Goal: Information Seeking & Learning: Learn about a topic

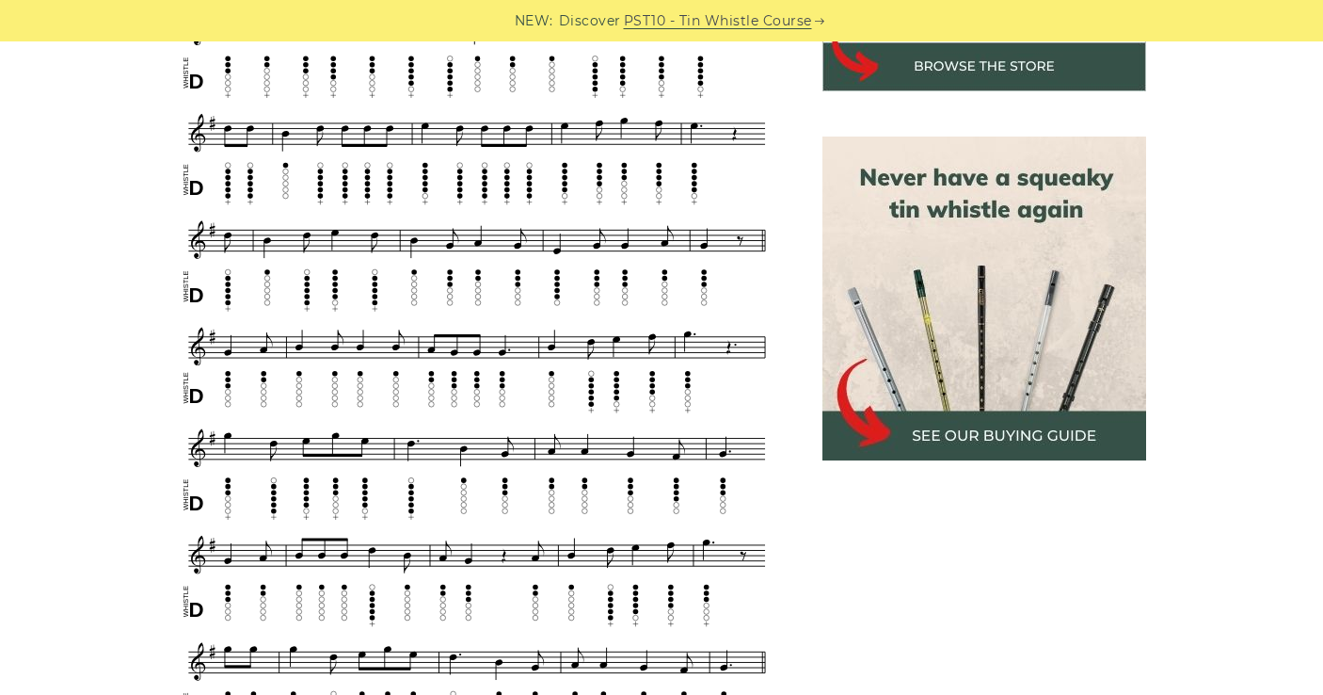
scroll to position [838, 0]
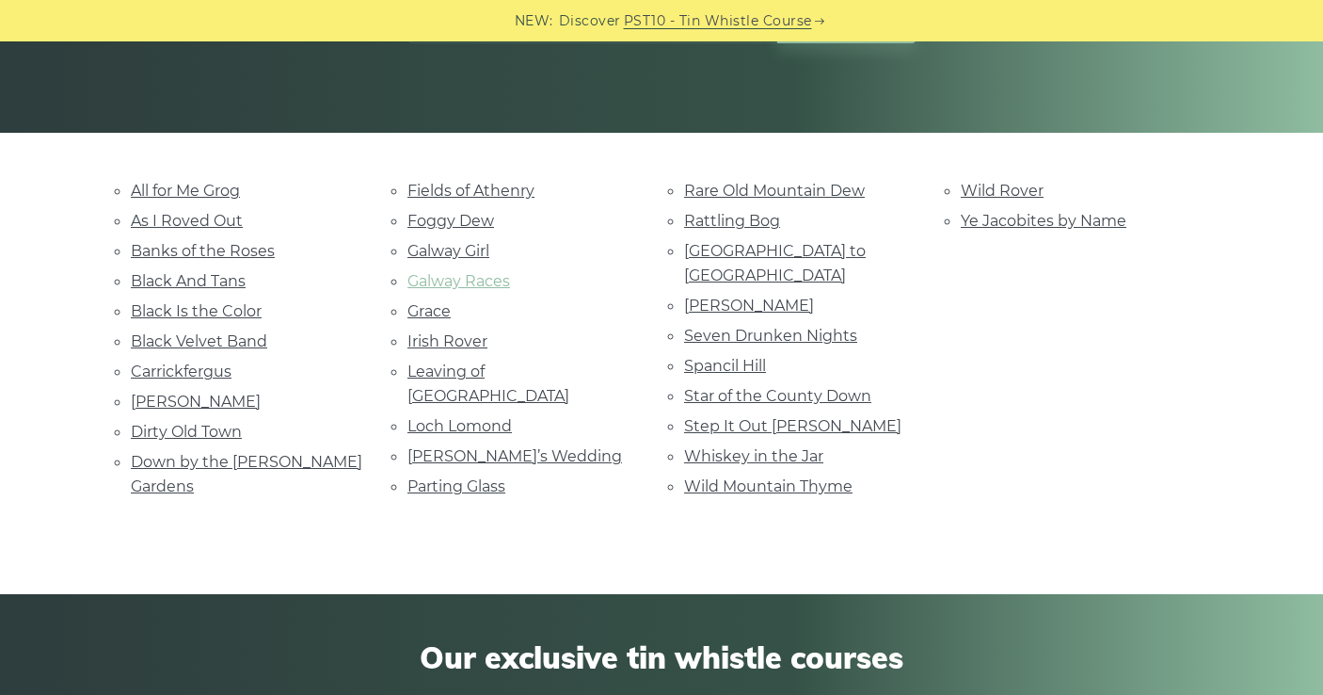
click at [466, 272] on link "Galway Races" at bounding box center [458, 281] width 103 height 18
click at [756, 213] on link "Rattling Bog" at bounding box center [732, 221] width 96 height 18
click at [1106, 222] on link "Ye Jacobites by Name" at bounding box center [1044, 221] width 166 height 18
click at [815, 387] on link "Star of the County Down" at bounding box center [777, 396] width 187 height 18
click at [774, 252] on link "Rocky Road to Dublin" at bounding box center [775, 263] width 182 height 42
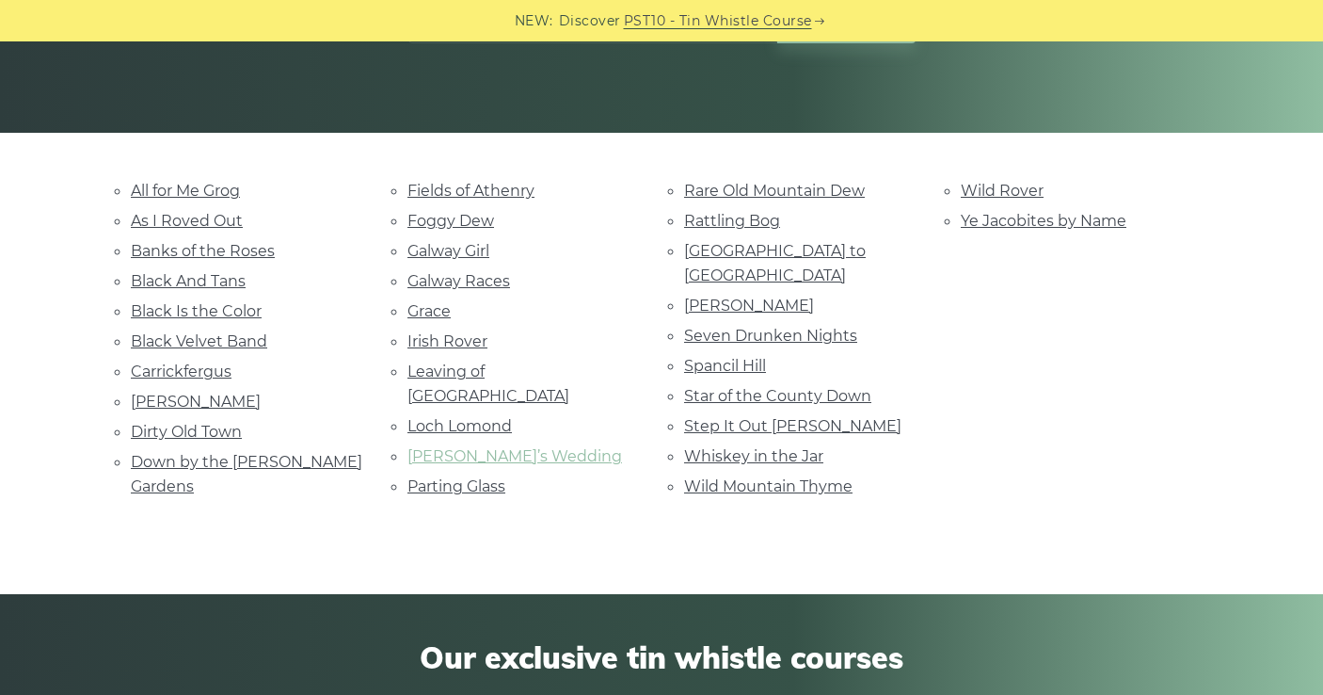
click at [500, 447] on link "[PERSON_NAME]’s Wedding" at bounding box center [514, 456] width 215 height 18
click at [184, 362] on link "Carrickfergus" at bounding box center [181, 371] width 101 height 18
click at [205, 185] on link "All for Me Grog" at bounding box center [185, 191] width 109 height 18
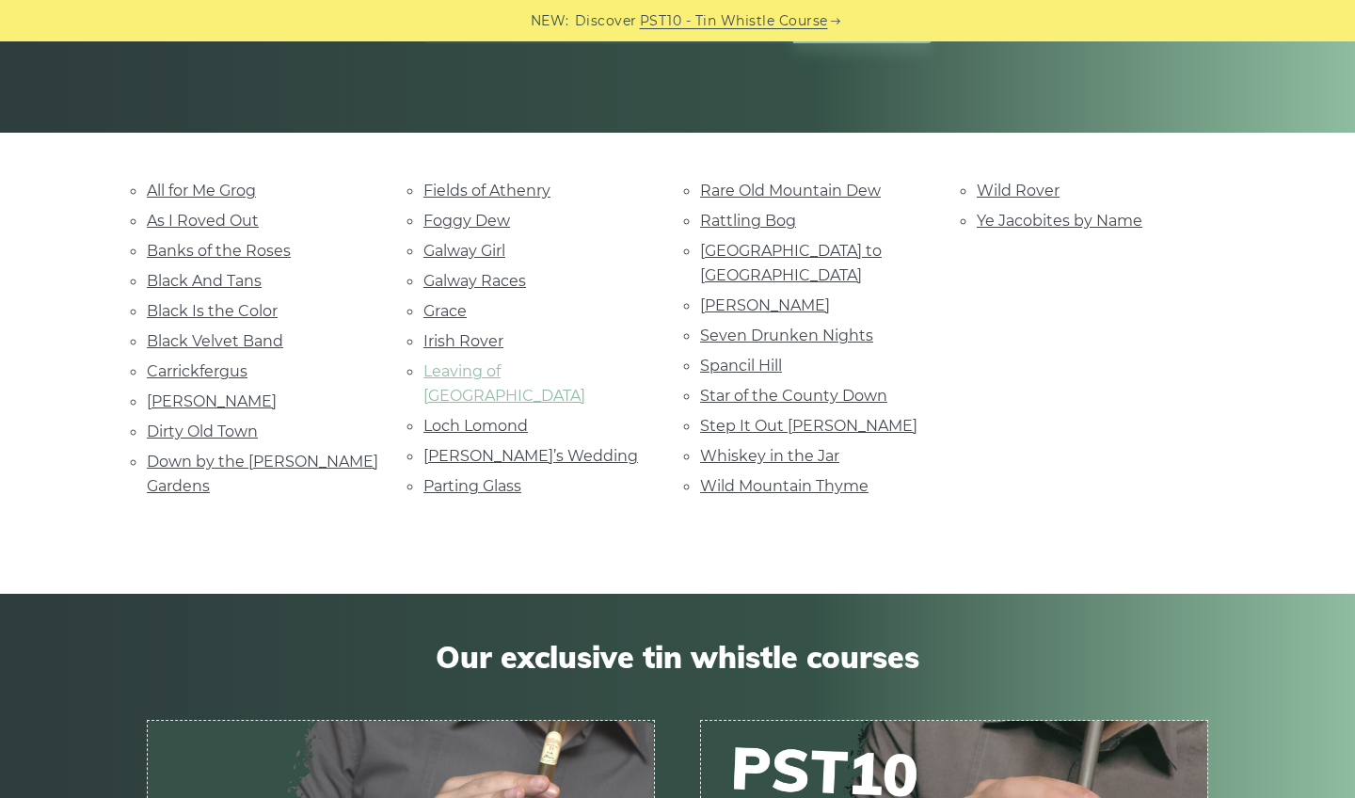
click at [522, 362] on link "Leaving of Liverpool" at bounding box center [504, 383] width 162 height 42
click at [251, 341] on link "Black Velvet Band" at bounding box center [215, 341] width 136 height 18
click at [228, 273] on link "Black And Tans" at bounding box center [204, 281] width 115 height 18
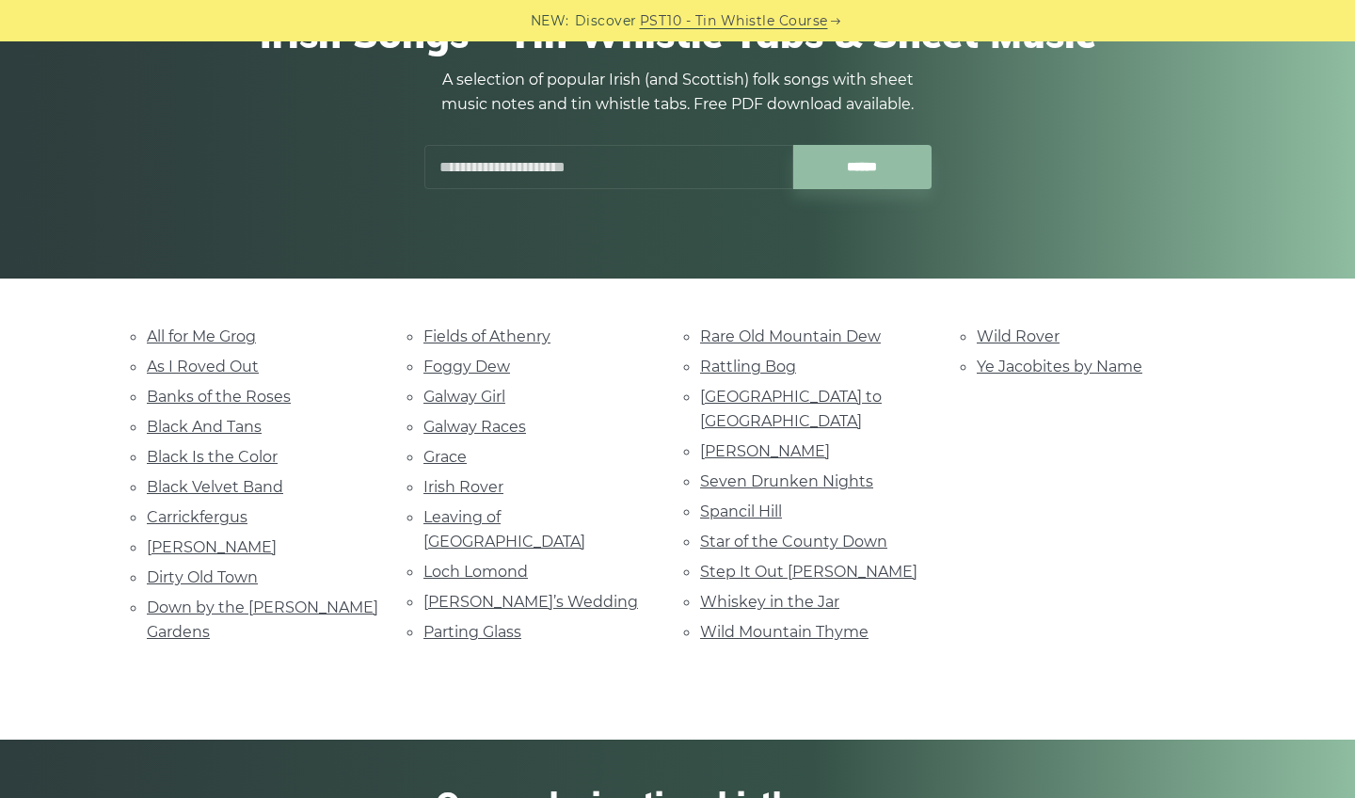
scroll to position [220, 0]
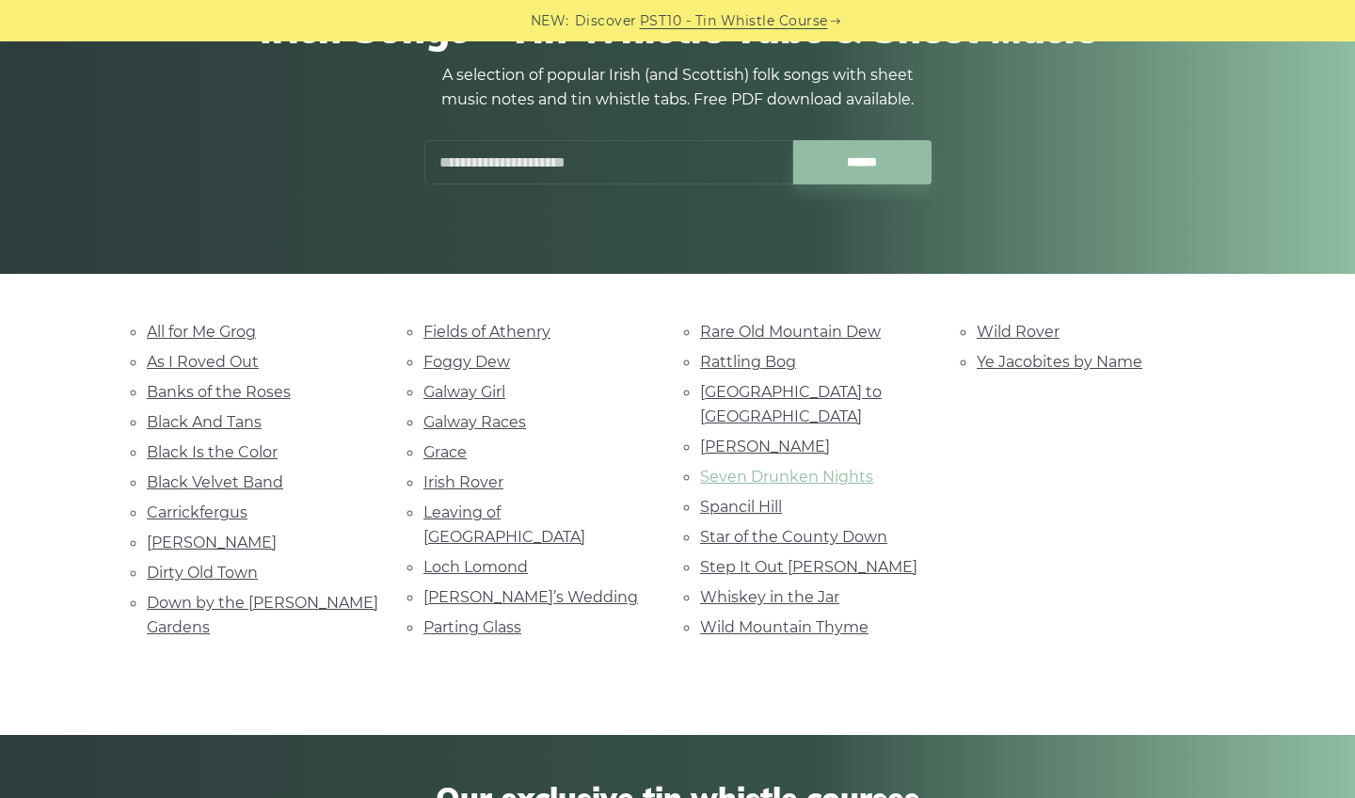
click at [837, 468] on link "Seven Drunken Nights" at bounding box center [786, 477] width 173 height 18
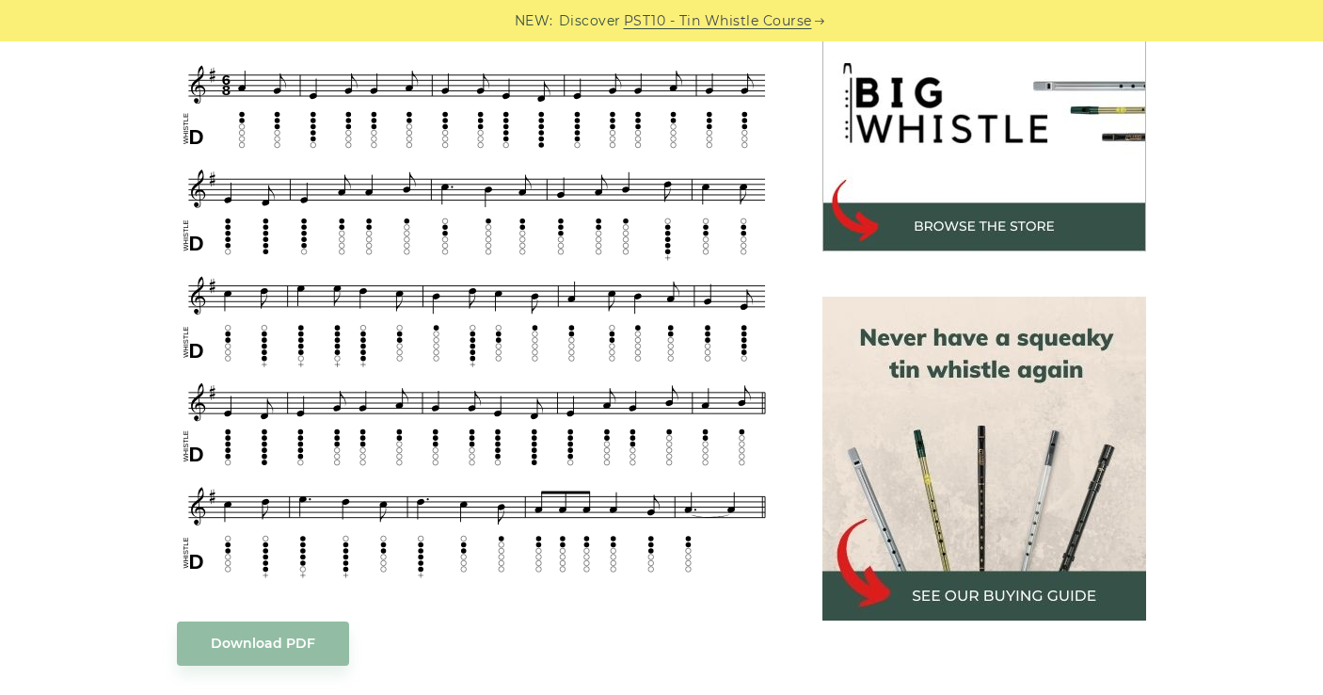
scroll to position [615, 0]
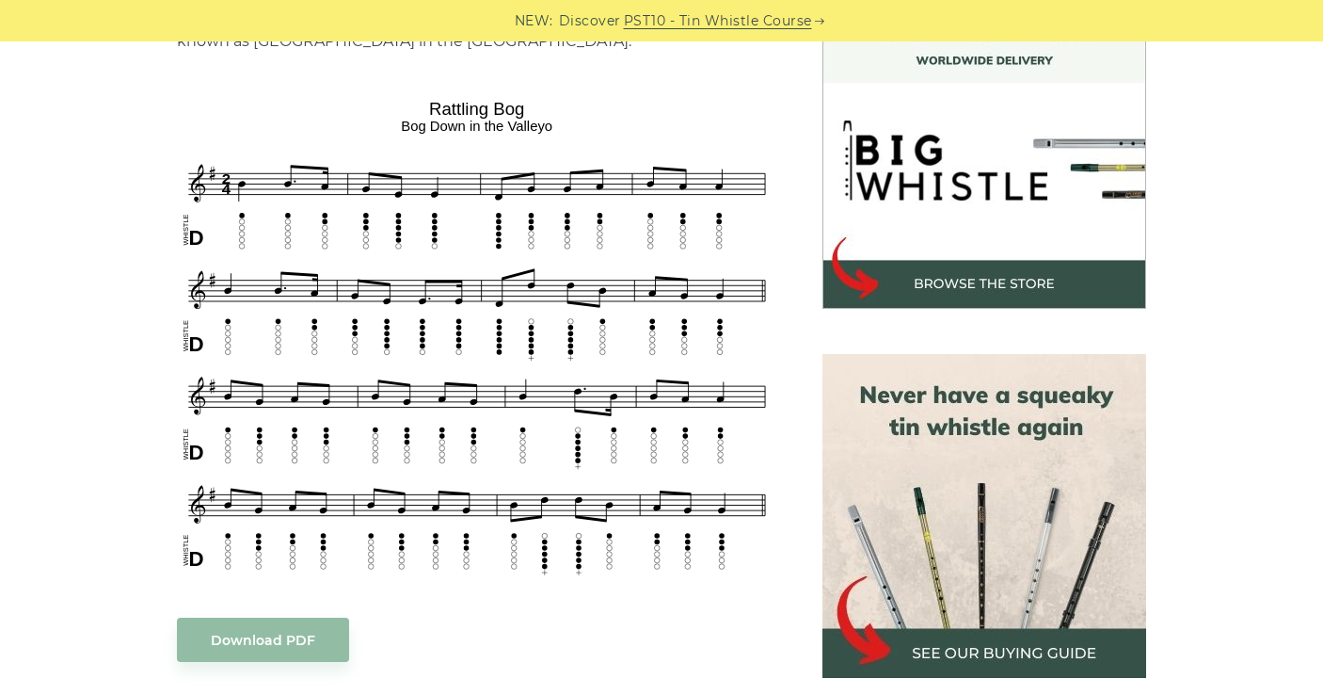
scroll to position [579, 0]
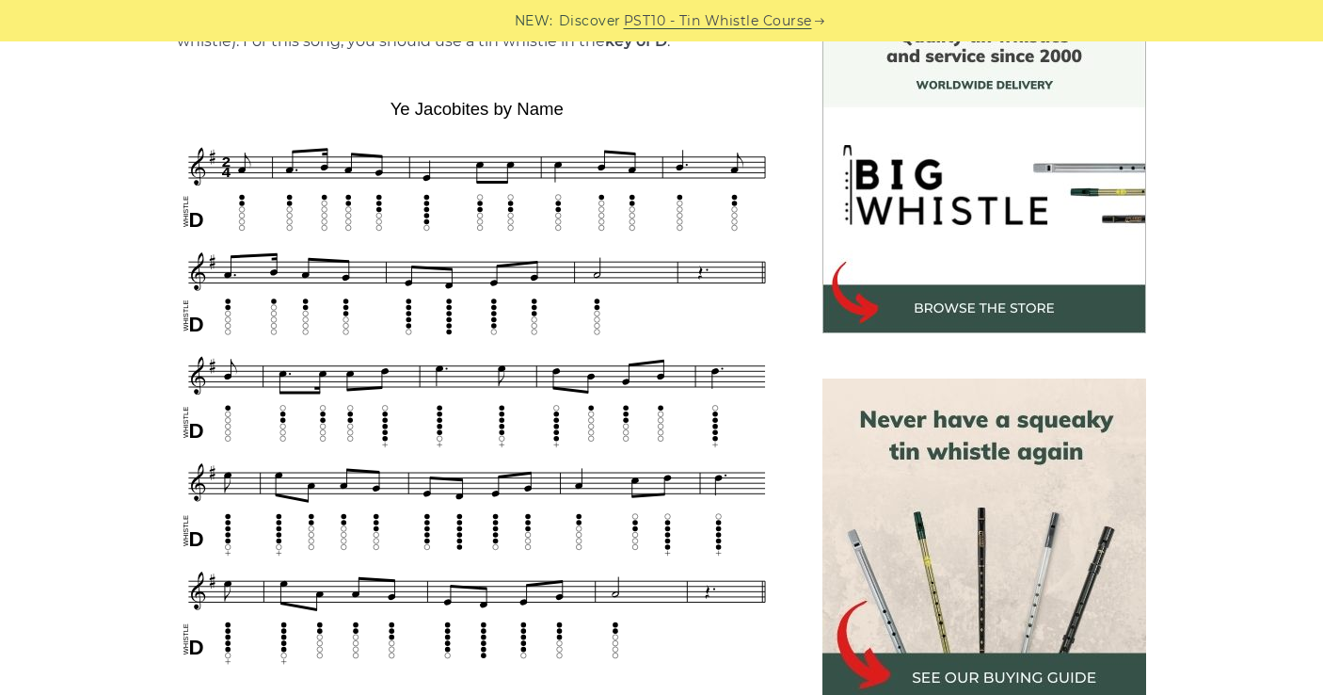
scroll to position [536, 0]
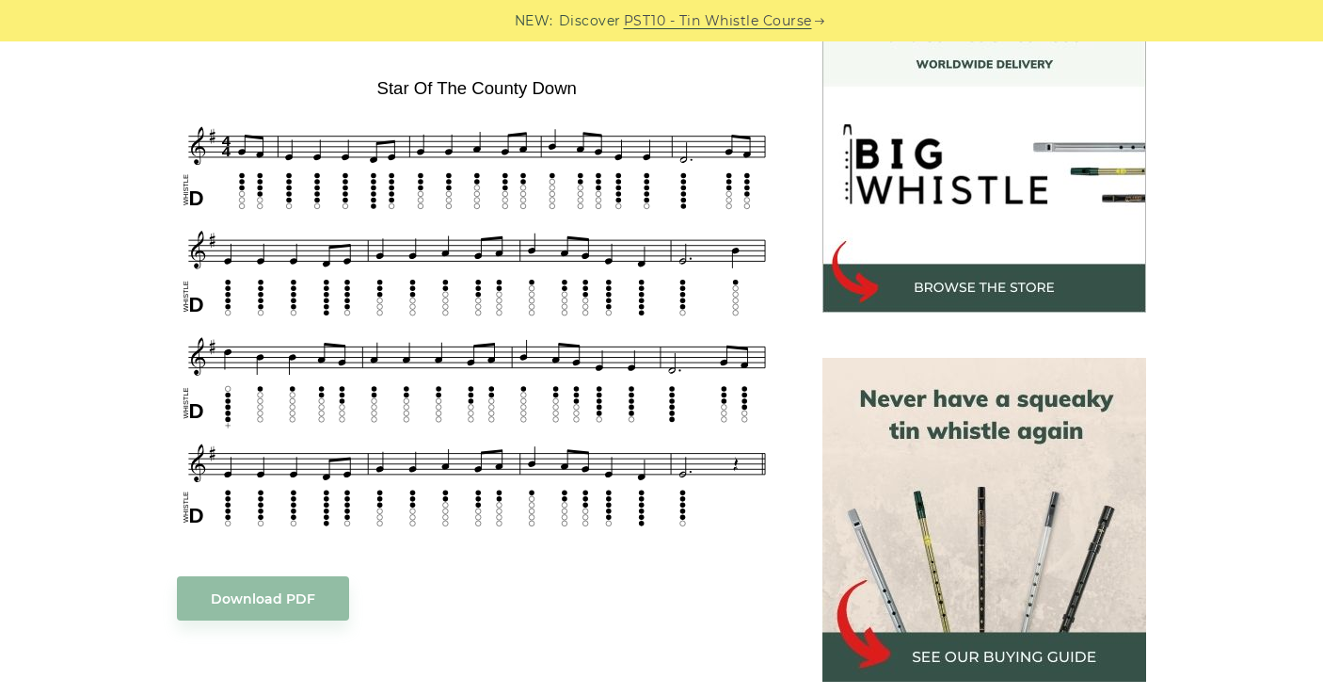
scroll to position [555, 0]
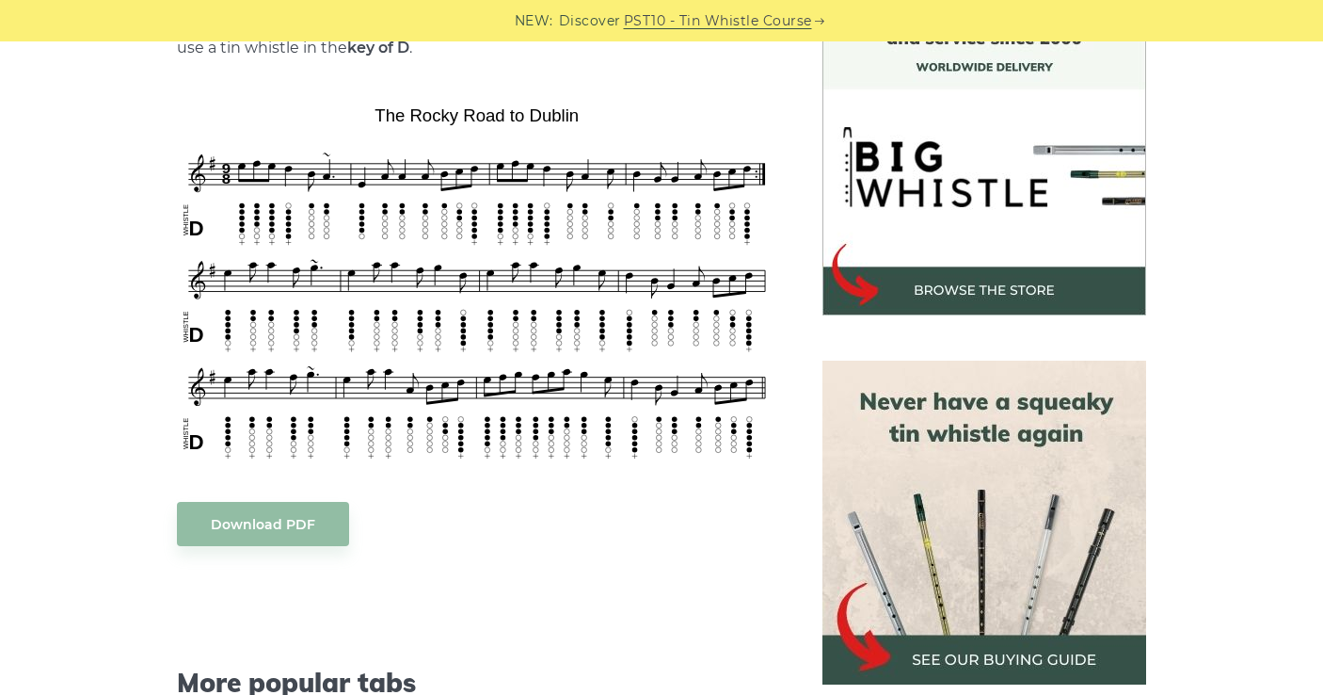
scroll to position [545, 0]
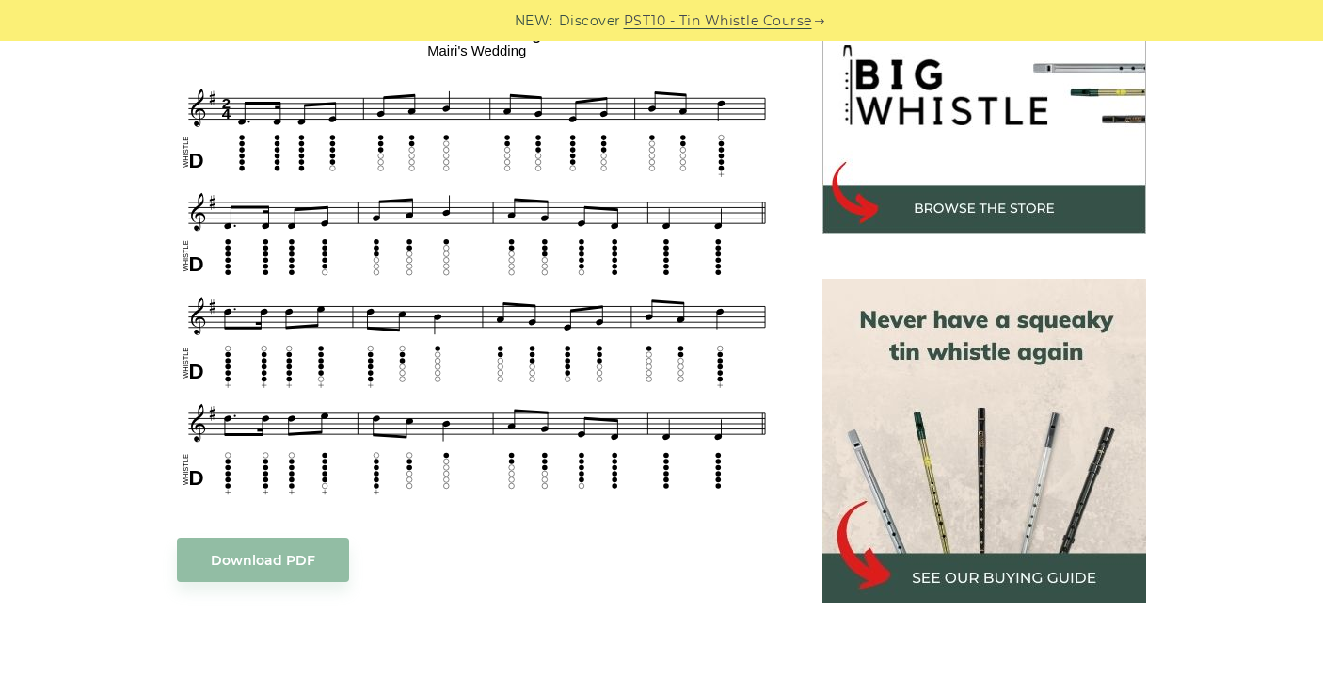
scroll to position [613, 0]
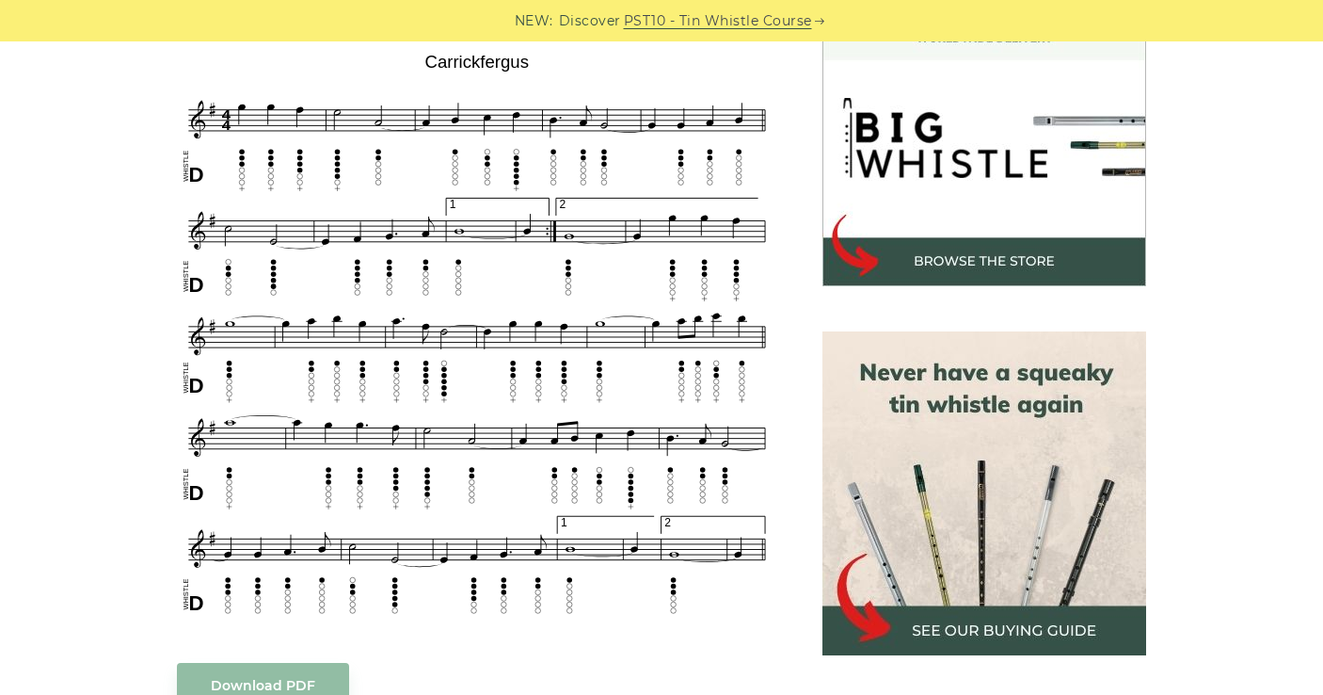
scroll to position [576, 0]
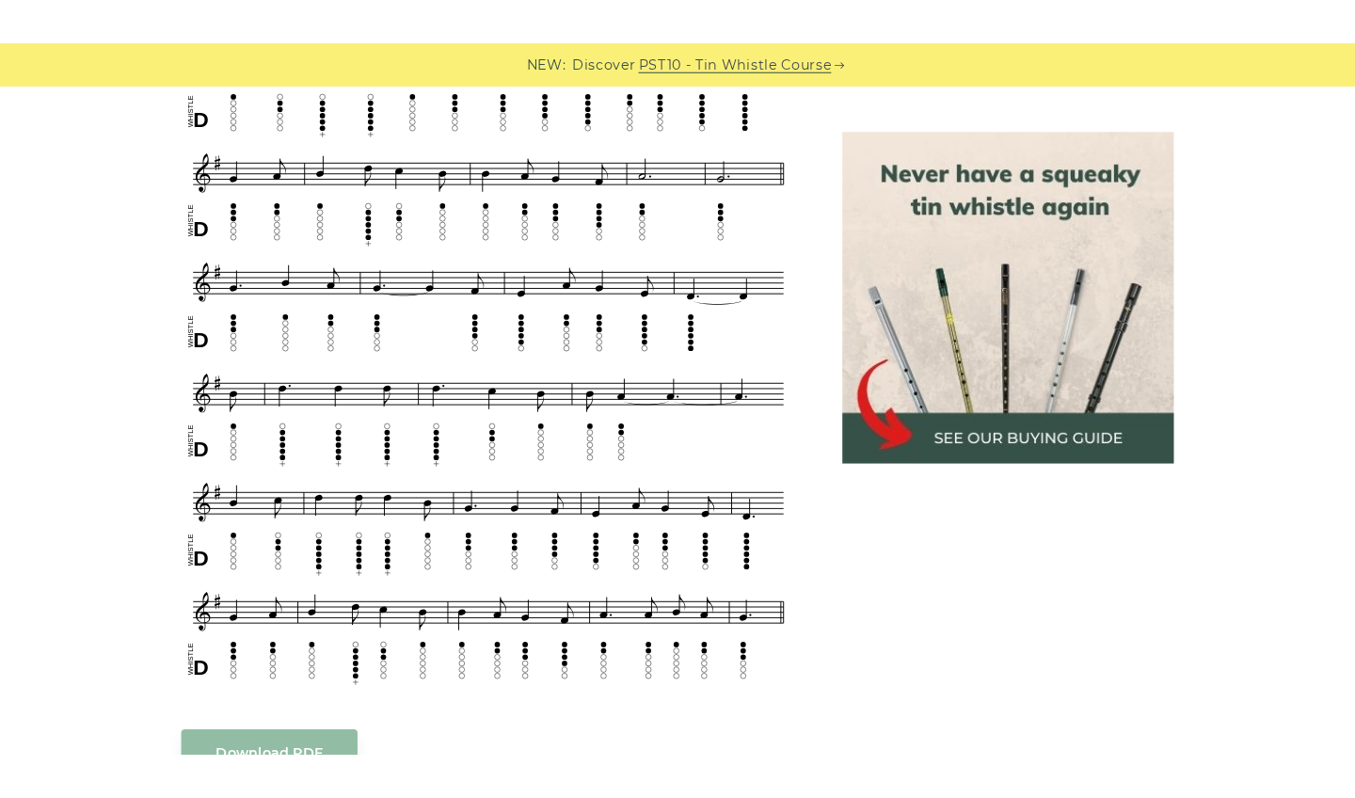
scroll to position [851, 0]
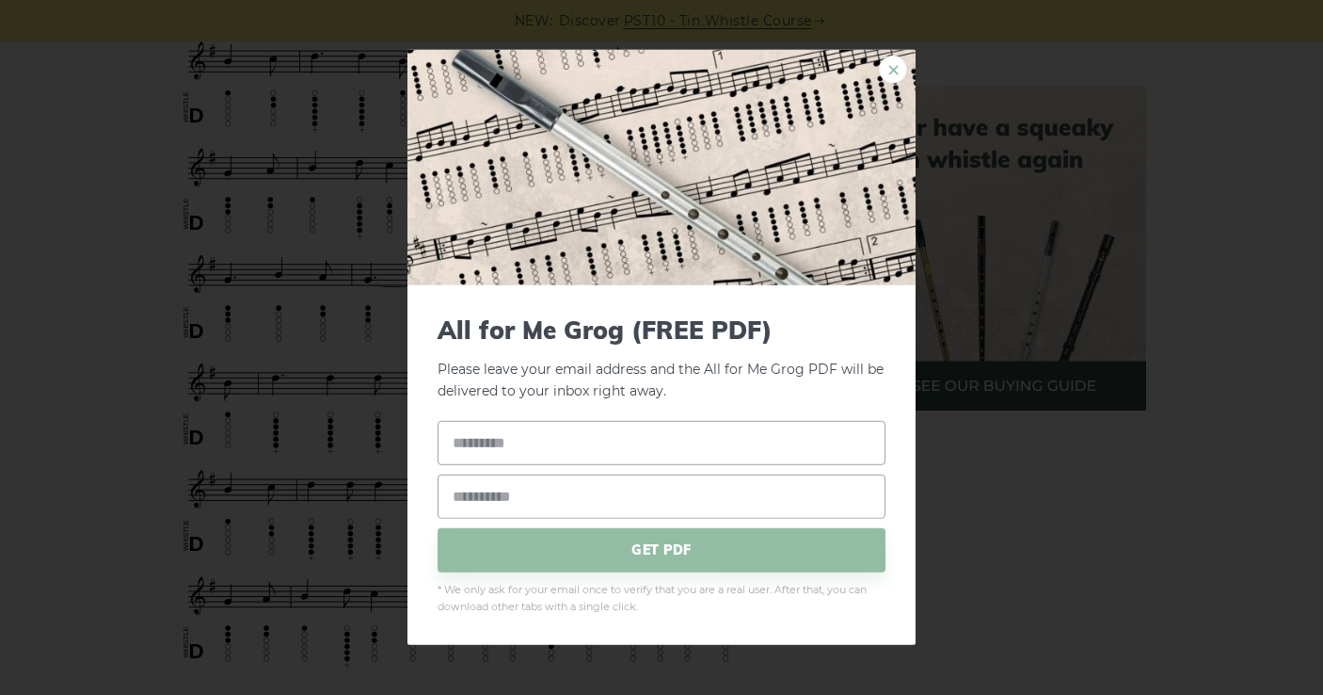
click at [884, 67] on link "×" at bounding box center [893, 70] width 28 height 28
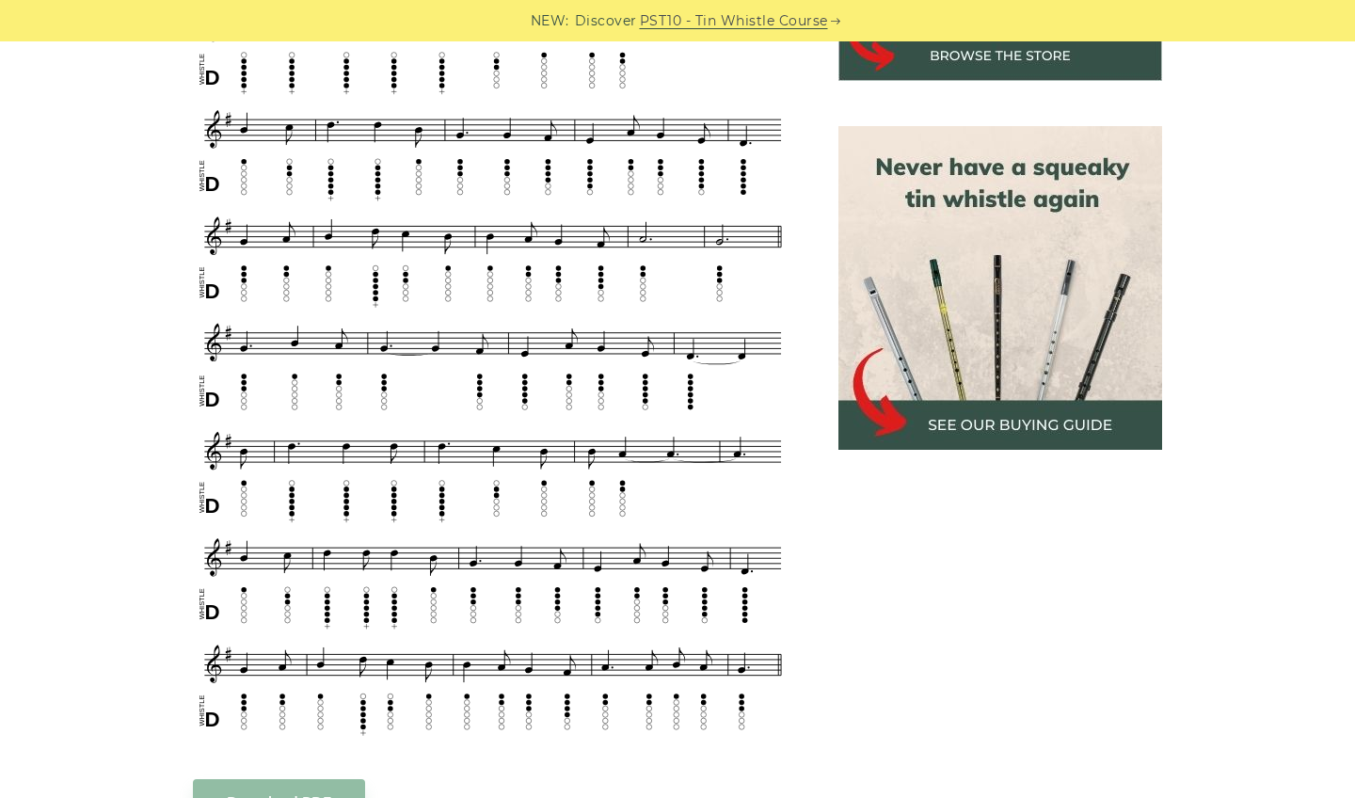
scroll to position [804, 0]
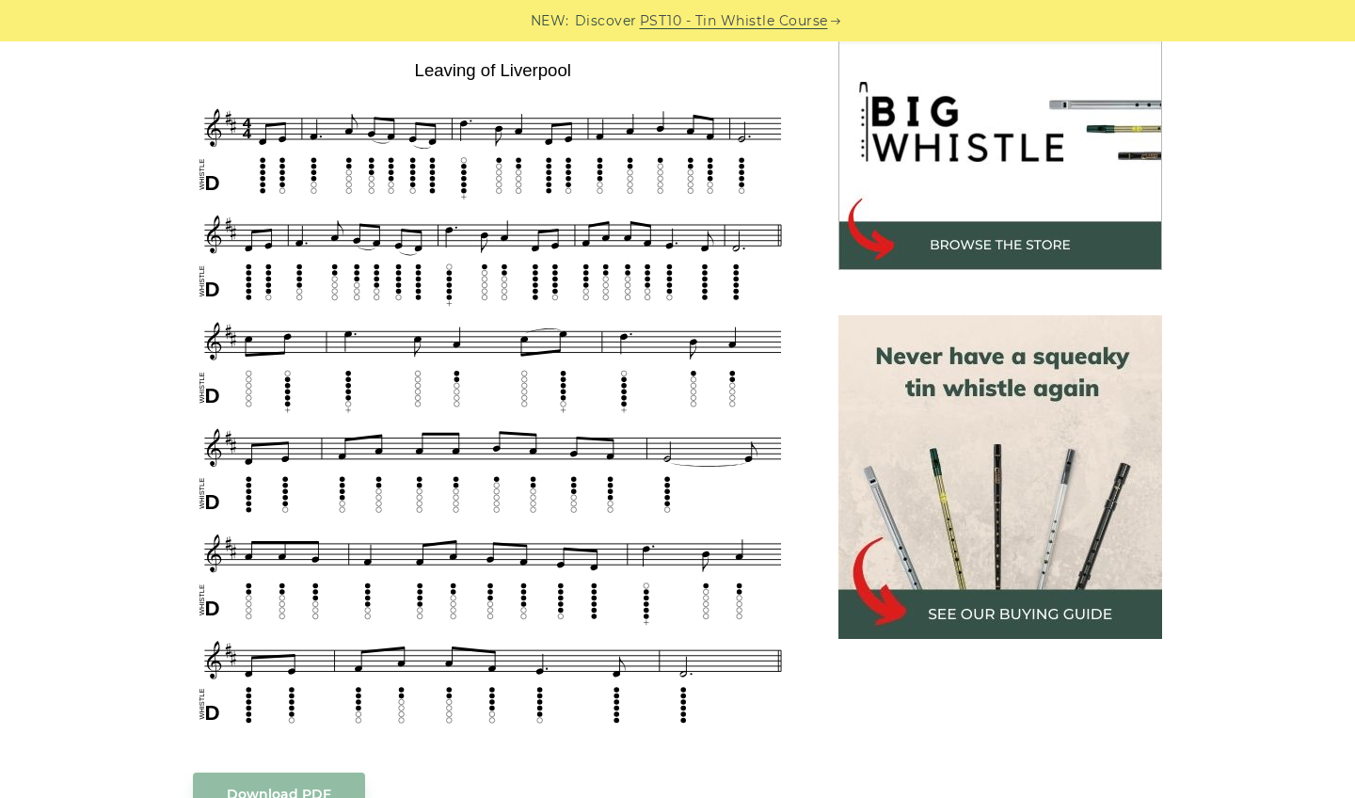
scroll to position [615, 0]
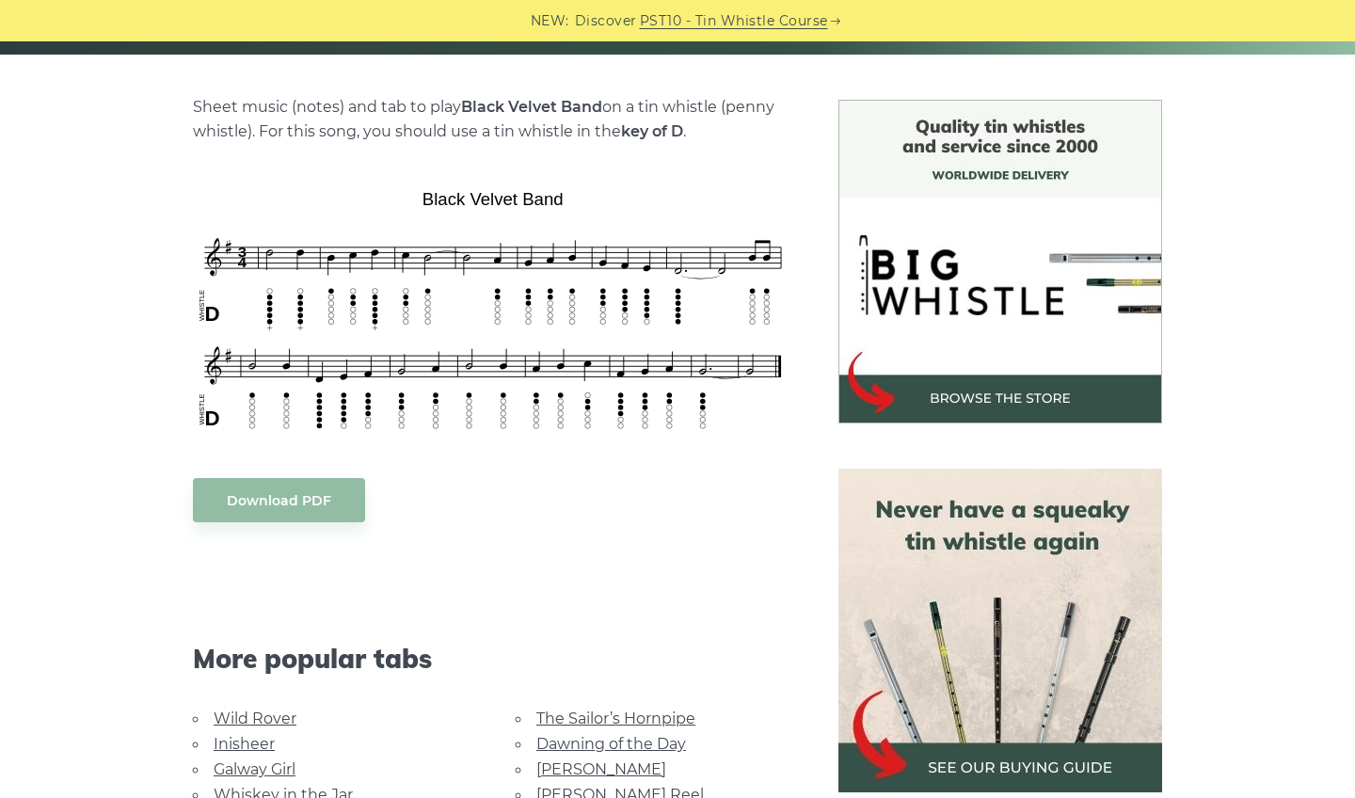
scroll to position [441, 0]
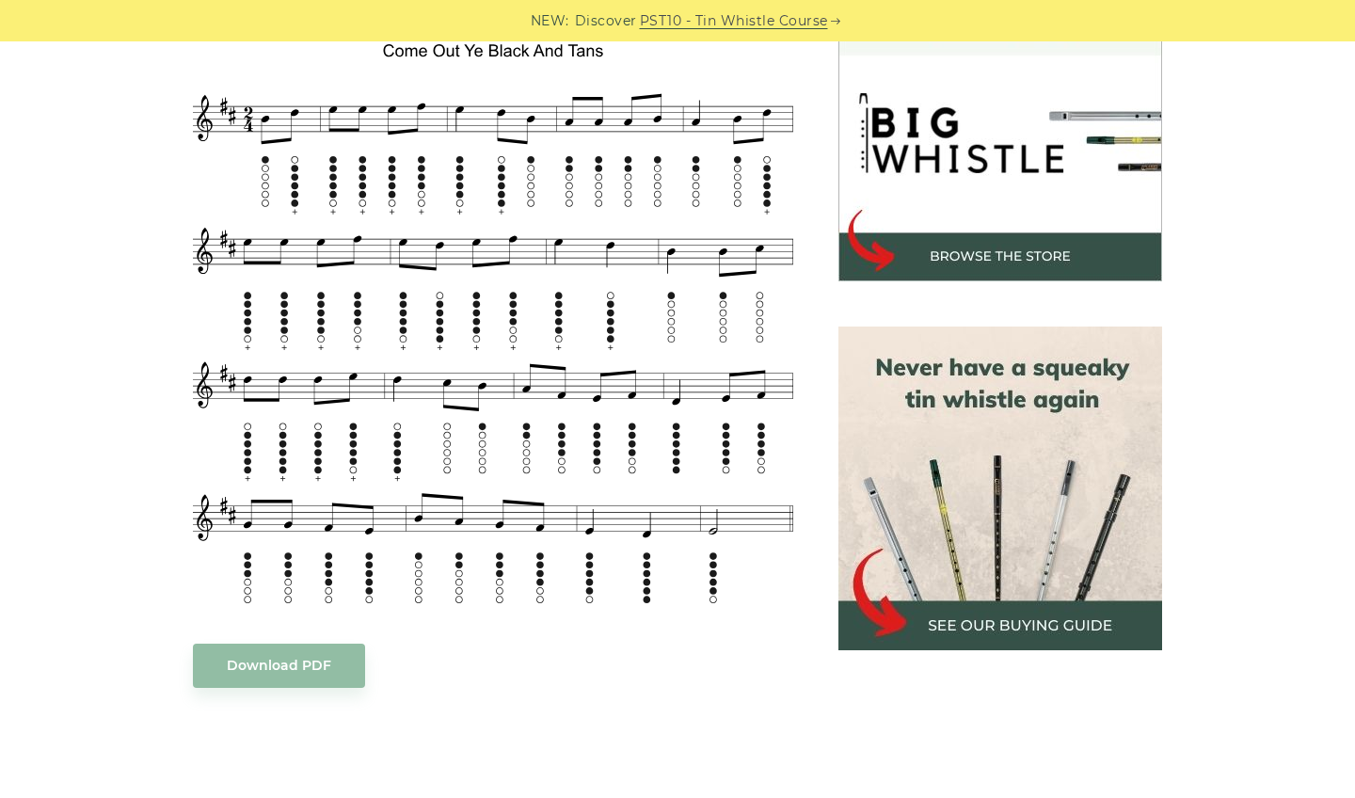
scroll to position [579, 0]
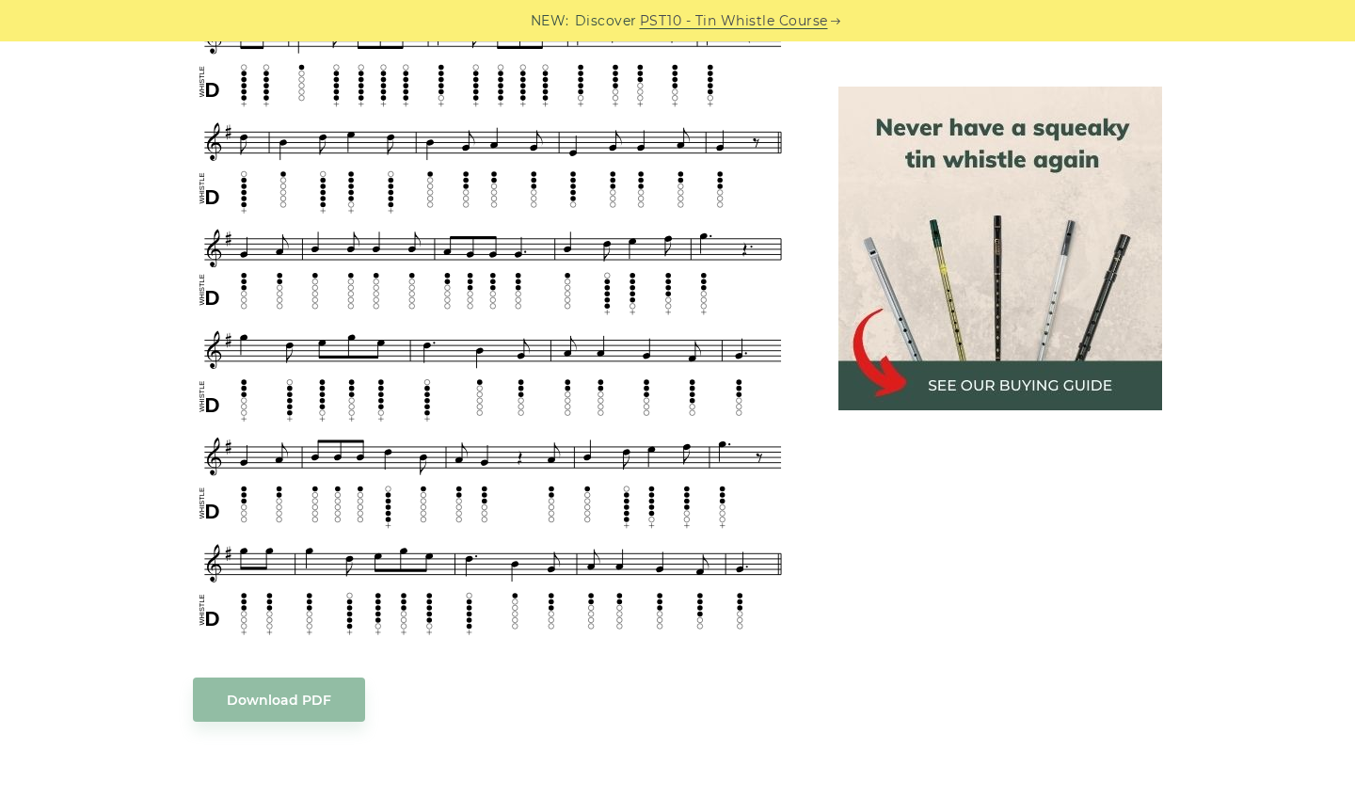
scroll to position [923, 0]
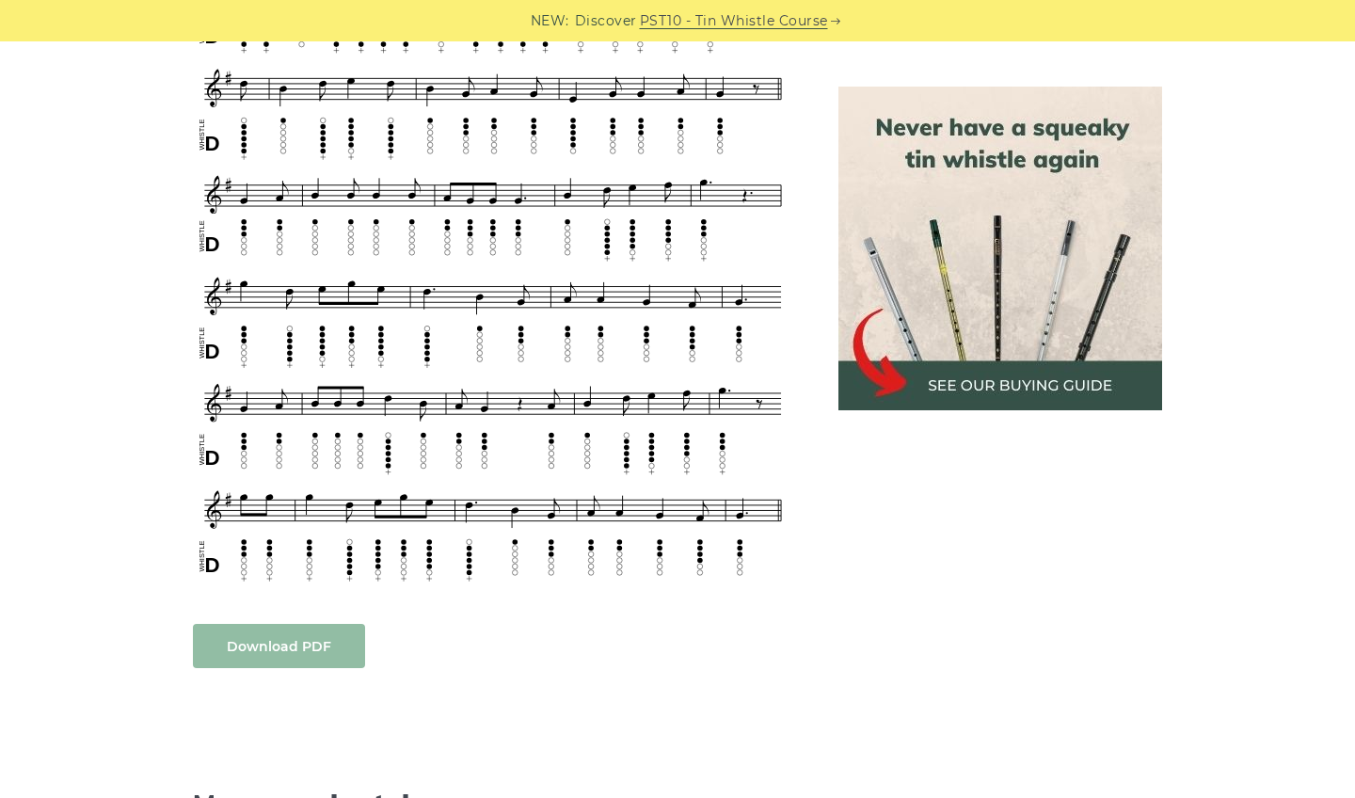
click at [327, 646] on body "NEW: Discover PST10 - Tin Whistle Course Lessons Fingering Charts Tabs & Notes …" at bounding box center [677, 733] width 1355 height 3312
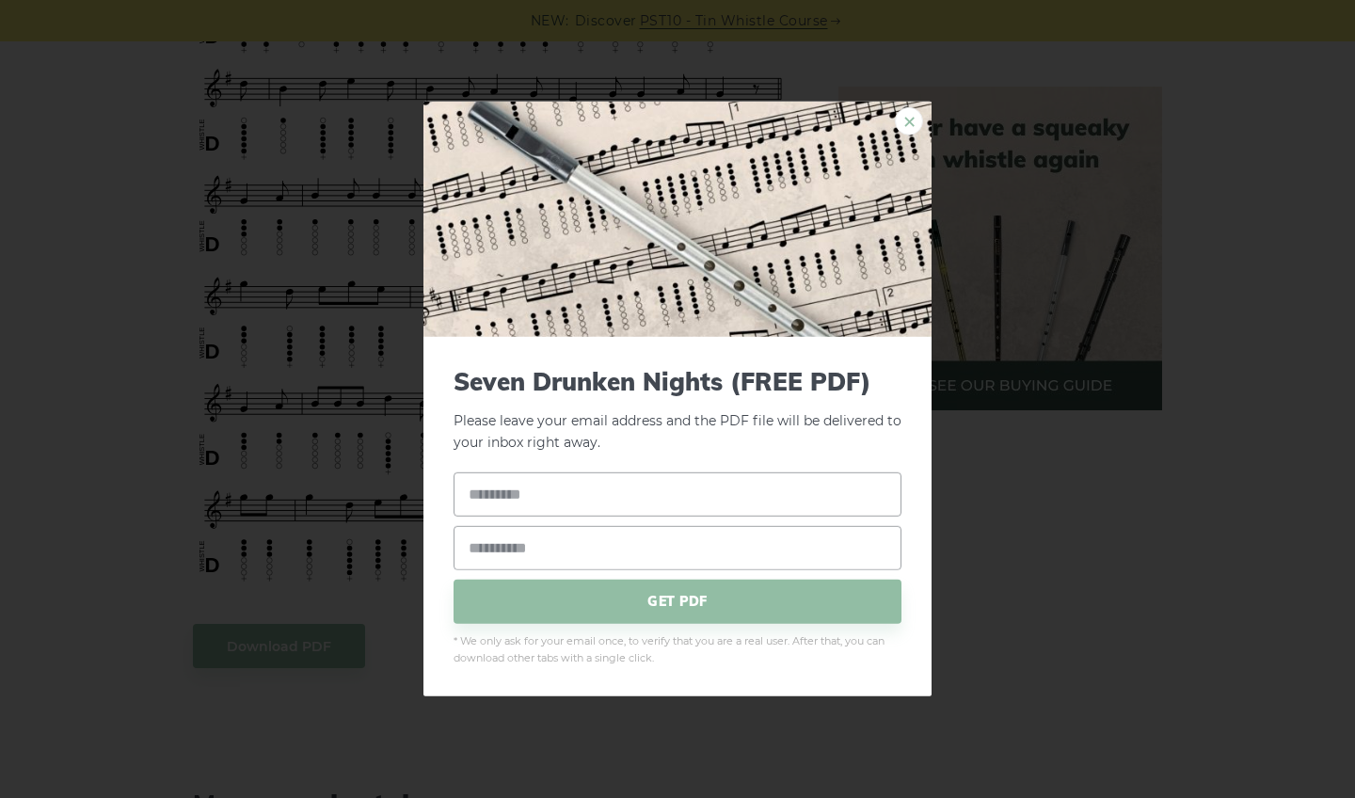
click at [906, 120] on link "×" at bounding box center [909, 121] width 28 height 28
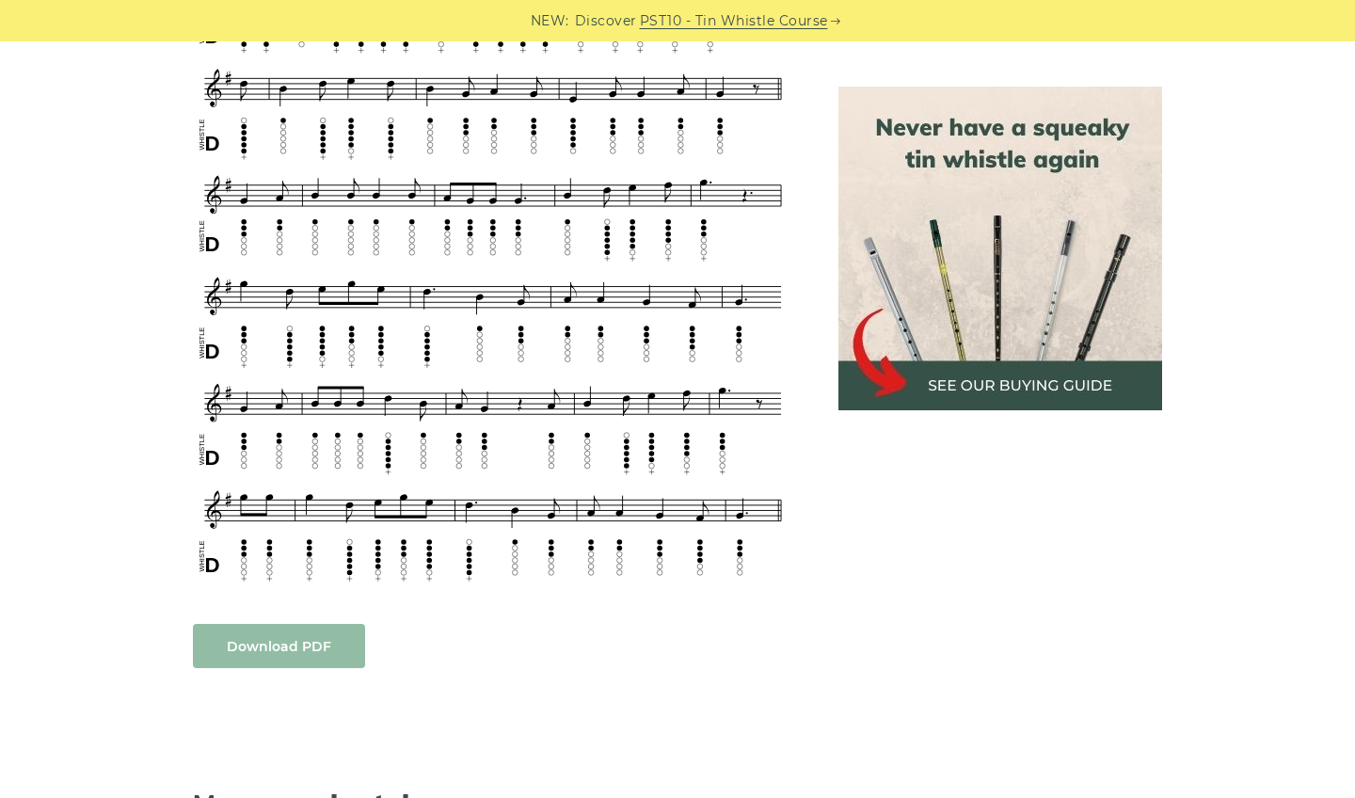
click at [277, 651] on body "NEW: Discover PST10 - Tin Whistle Course Lessons Fingering Charts Tabs & Notes …" at bounding box center [677, 733] width 1355 height 3312
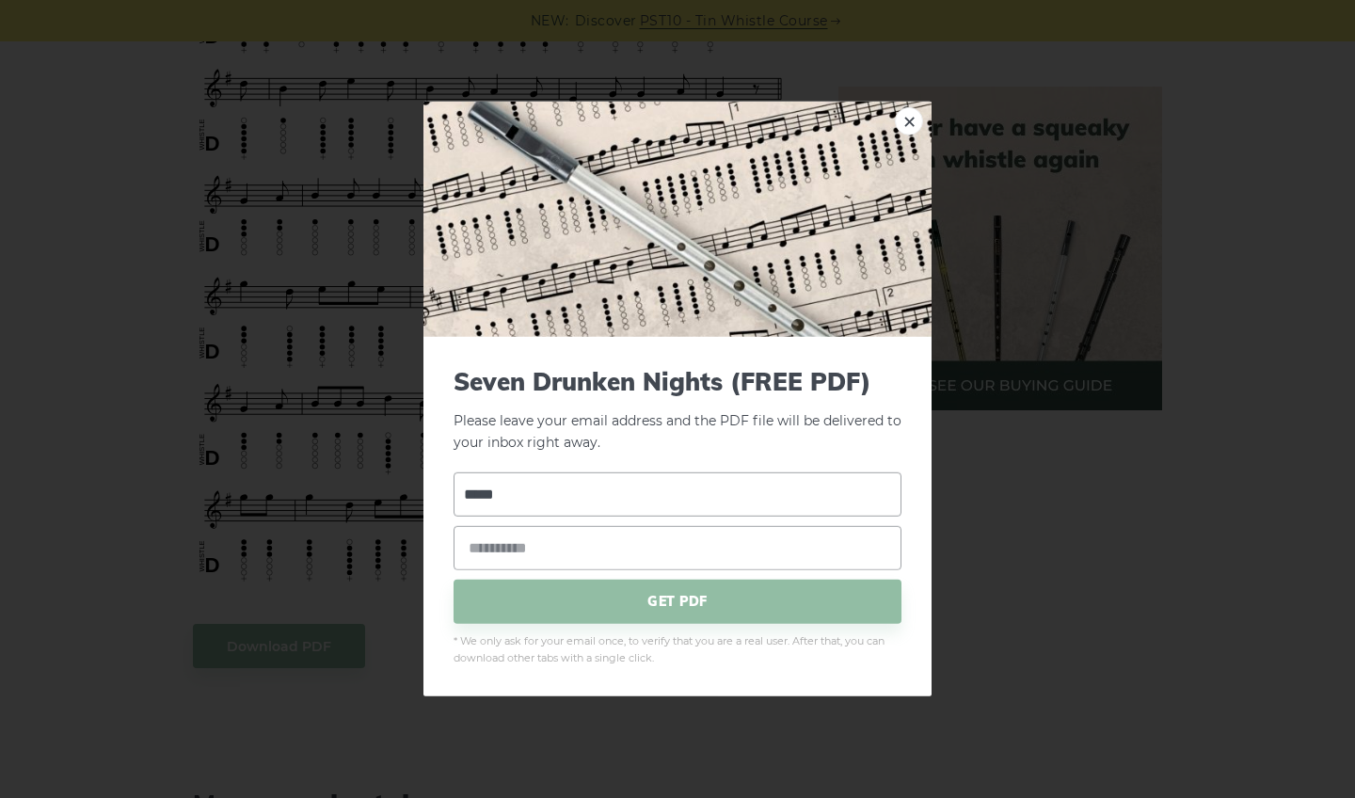
type input "*****"
type input "**********"
click at [809, 596] on span "GET PDF" at bounding box center [678, 601] width 448 height 44
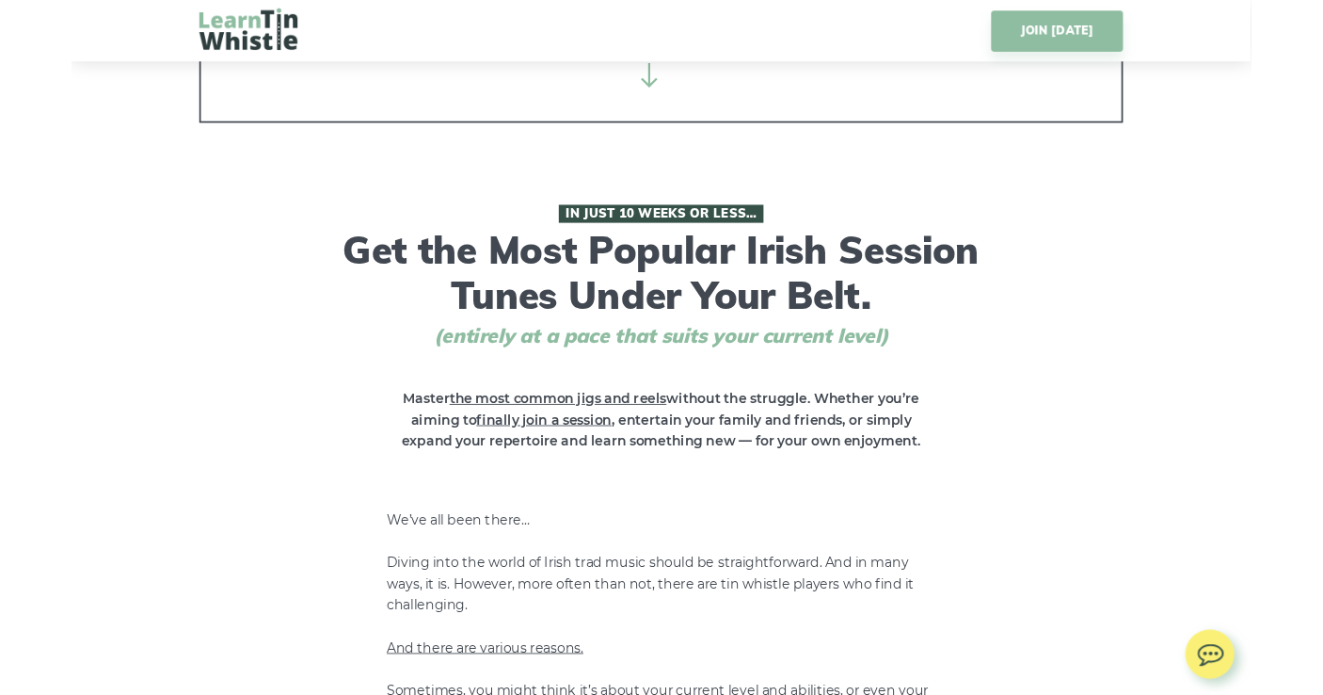
scroll to position [595, 0]
